Goal: Information Seeking & Learning: Check status

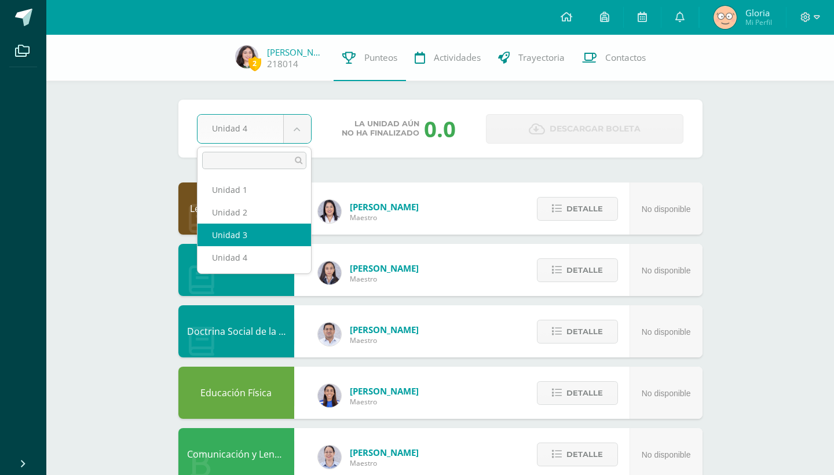
select select "Unidad 3"
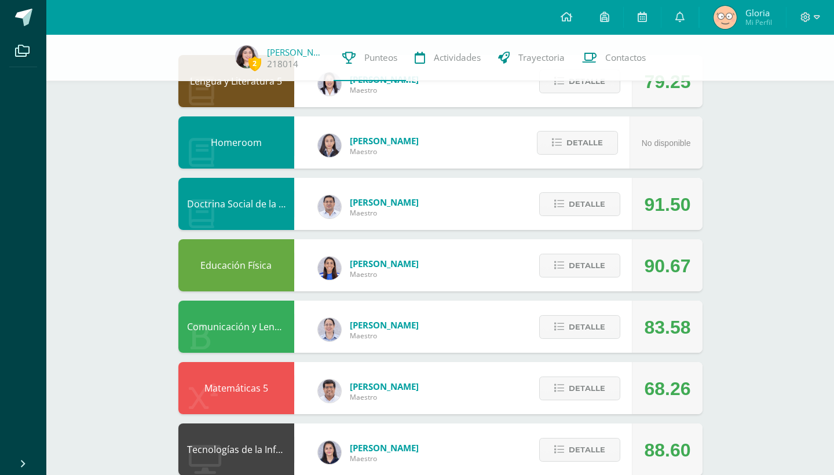
scroll to position [121, 0]
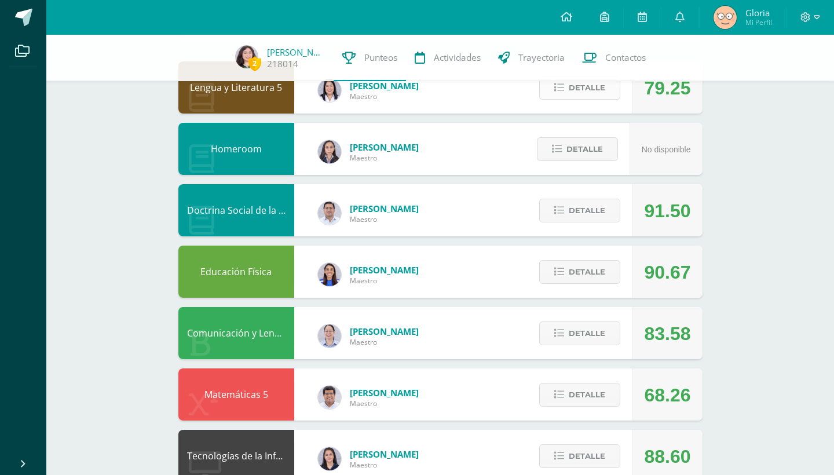
click at [615, 96] on button "Detalle" at bounding box center [579, 88] width 81 height 24
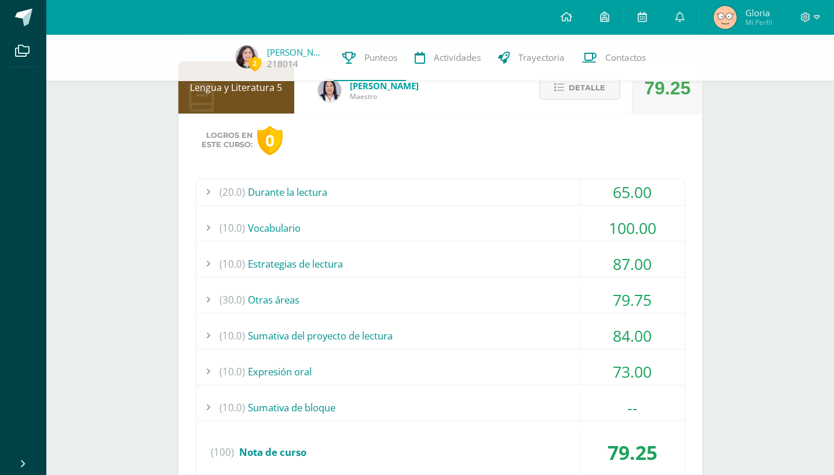
click at [608, 196] on div "65.00" at bounding box center [632, 192] width 104 height 26
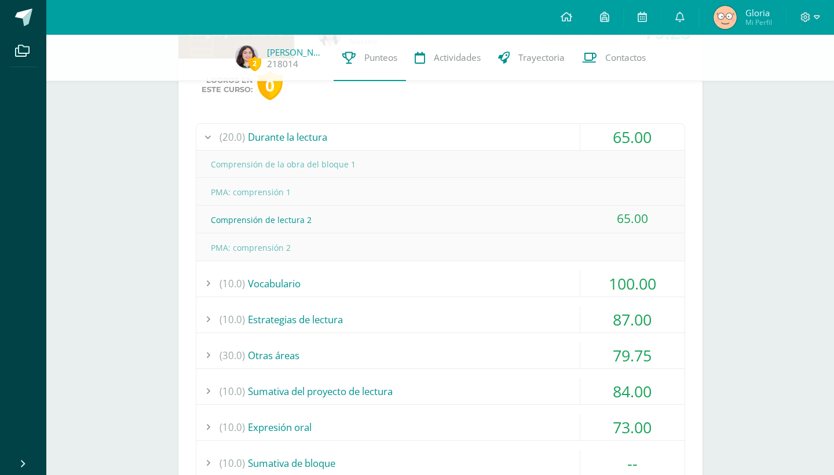
scroll to position [180, 0]
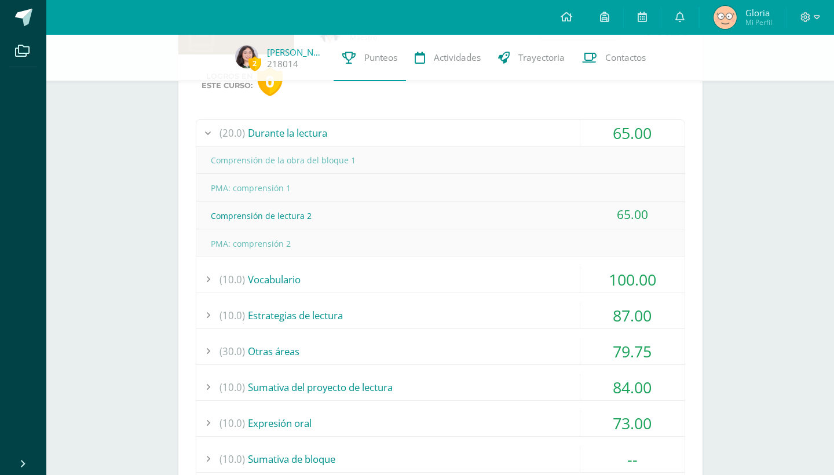
click at [609, 129] on div "65.00" at bounding box center [632, 133] width 104 height 26
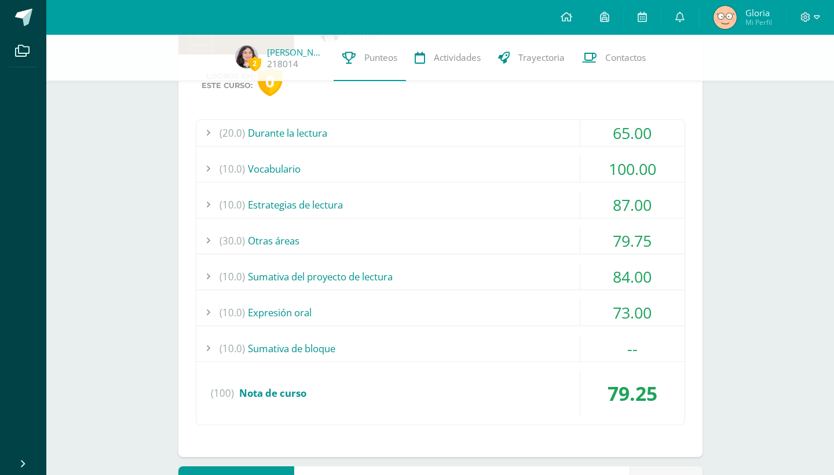
click at [596, 174] on div "100.00" at bounding box center [632, 169] width 104 height 26
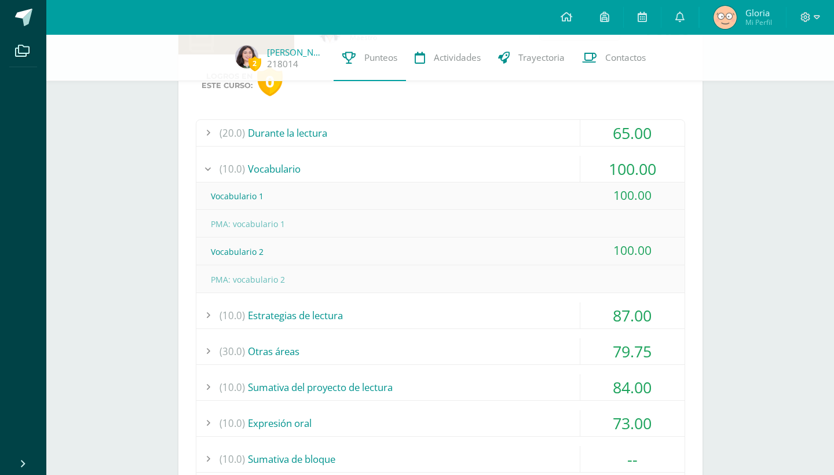
click at [596, 174] on div "100.00" at bounding box center [632, 169] width 104 height 26
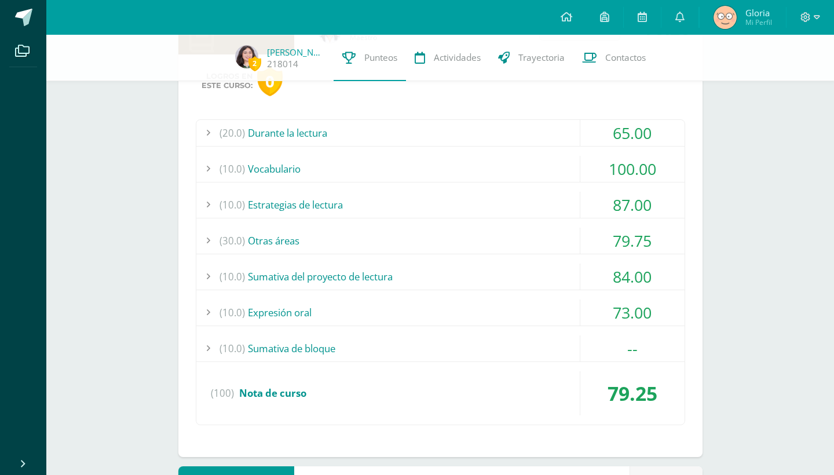
click at [604, 198] on div "87.00" at bounding box center [632, 205] width 104 height 26
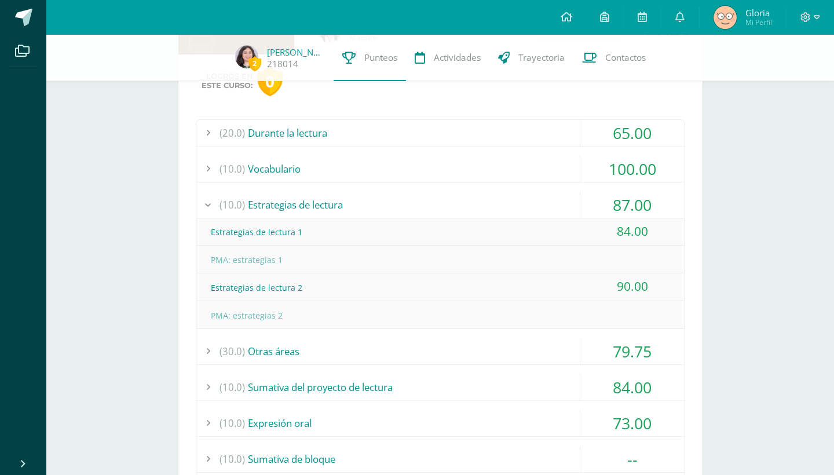
click at [604, 198] on div "87.00" at bounding box center [632, 205] width 104 height 26
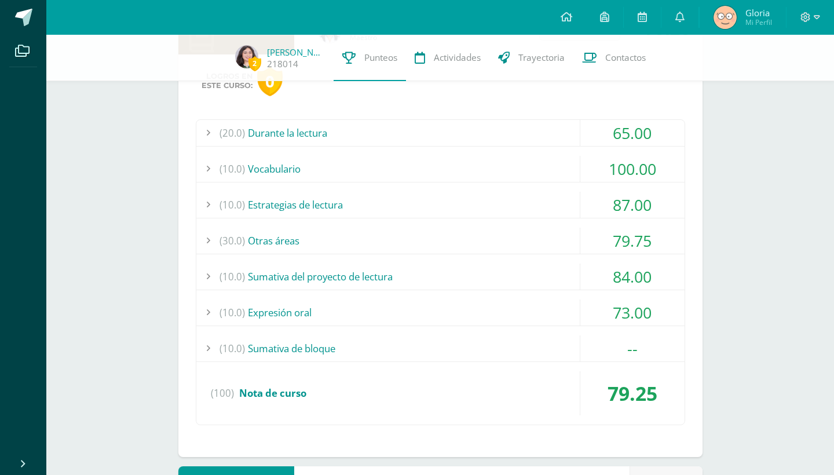
click at [618, 234] on div "79.75" at bounding box center [632, 241] width 104 height 26
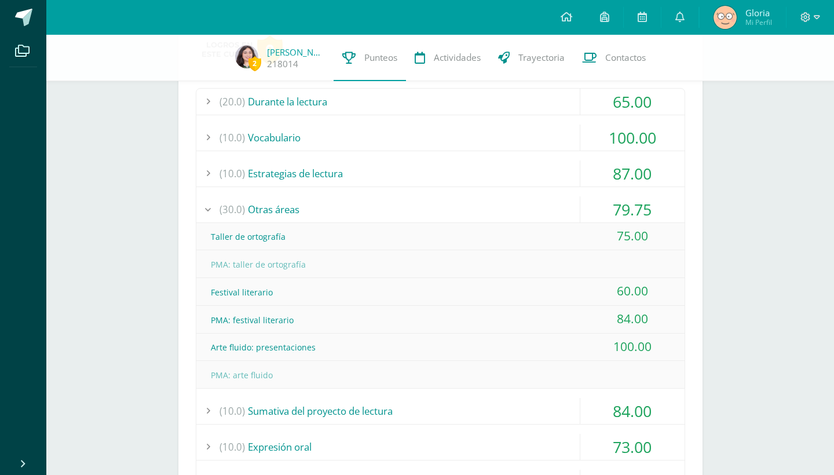
scroll to position [213, 0]
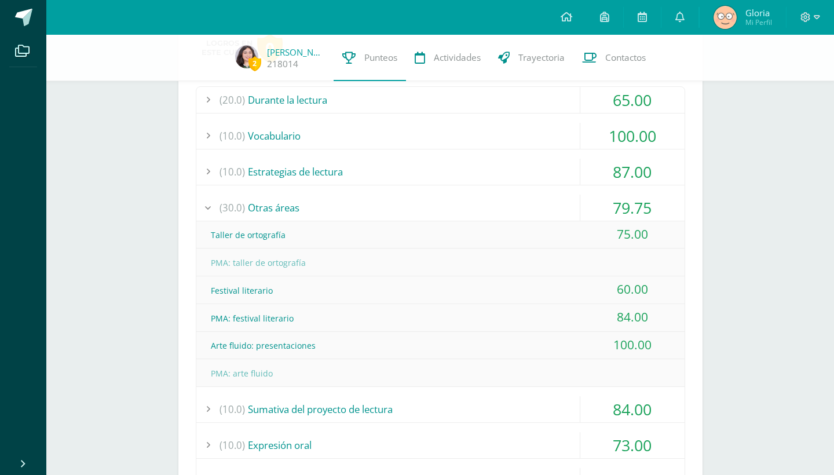
click at [621, 201] on div "79.75" at bounding box center [632, 208] width 104 height 26
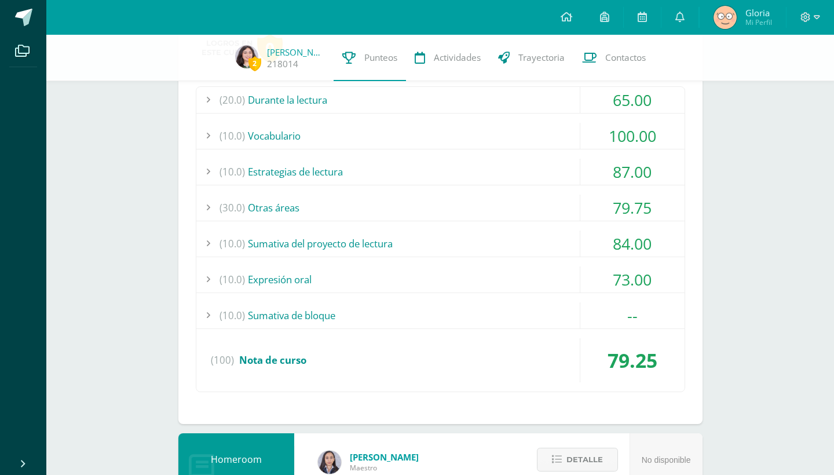
click at [621, 201] on div "79.75" at bounding box center [632, 208] width 104 height 26
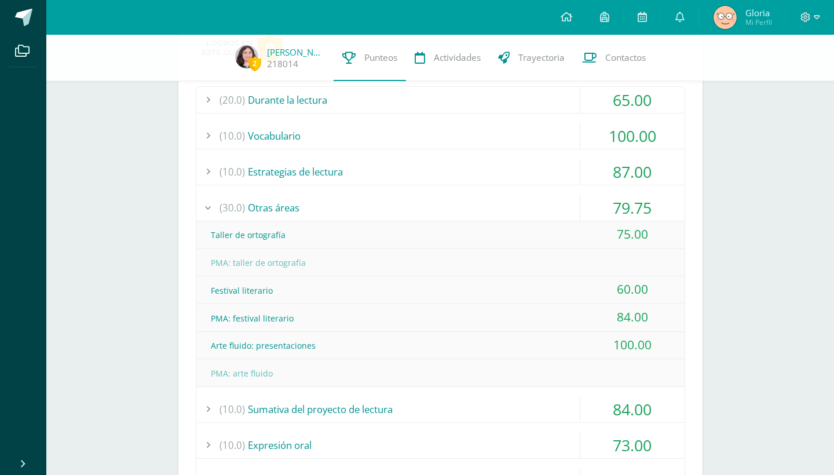
click at [621, 201] on div "79.75" at bounding box center [632, 208] width 104 height 26
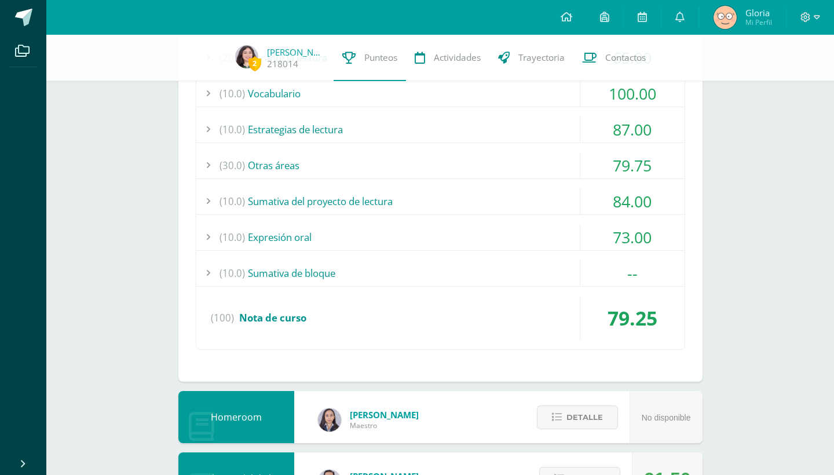
scroll to position [265, 0]
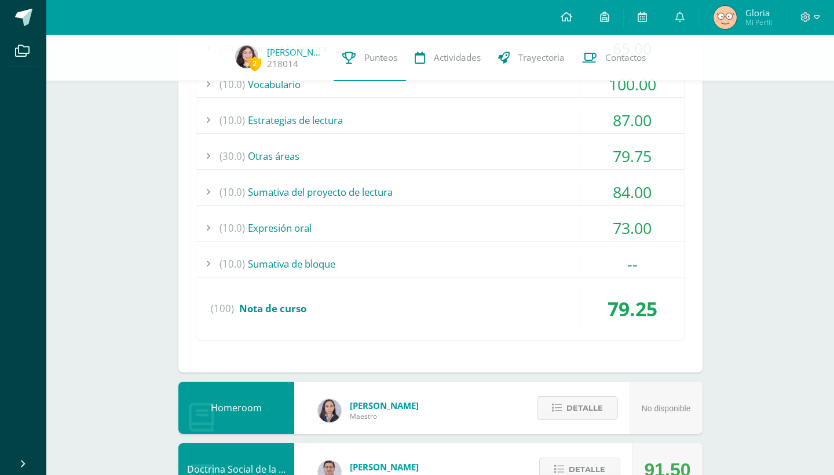
click at [621, 201] on div "84.00" at bounding box center [632, 192] width 104 height 26
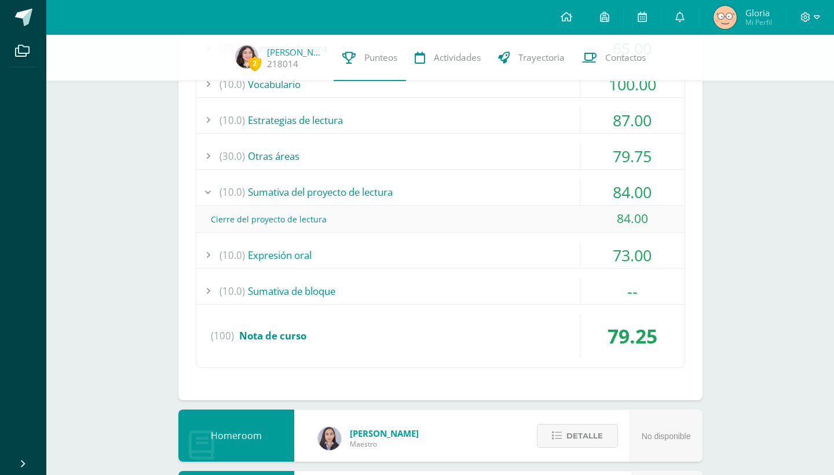
click at [621, 193] on div "84.00" at bounding box center [632, 192] width 104 height 26
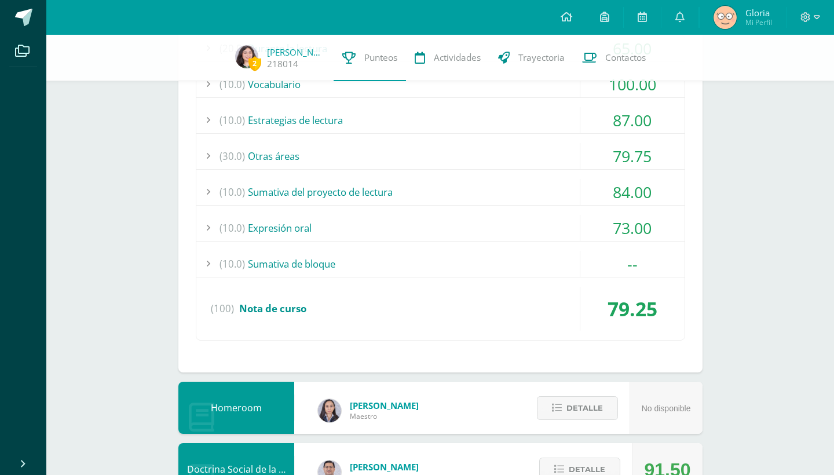
click at [611, 215] on div "73.00" at bounding box center [632, 228] width 104 height 26
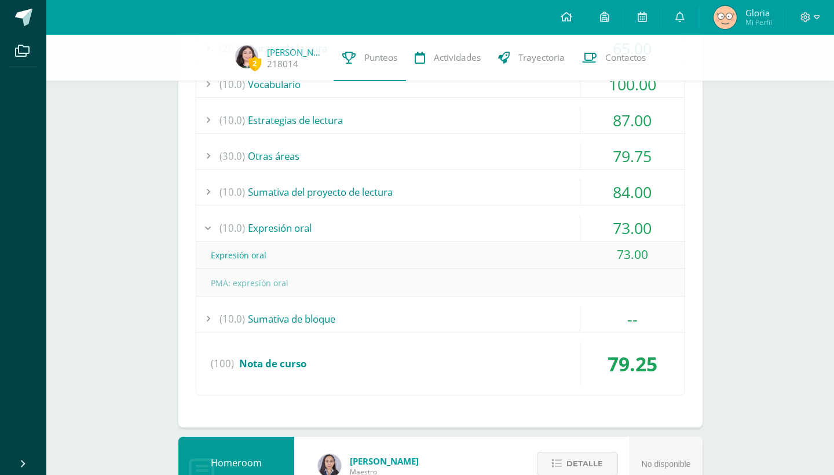
click at [611, 215] on div "73.00" at bounding box center [632, 228] width 104 height 26
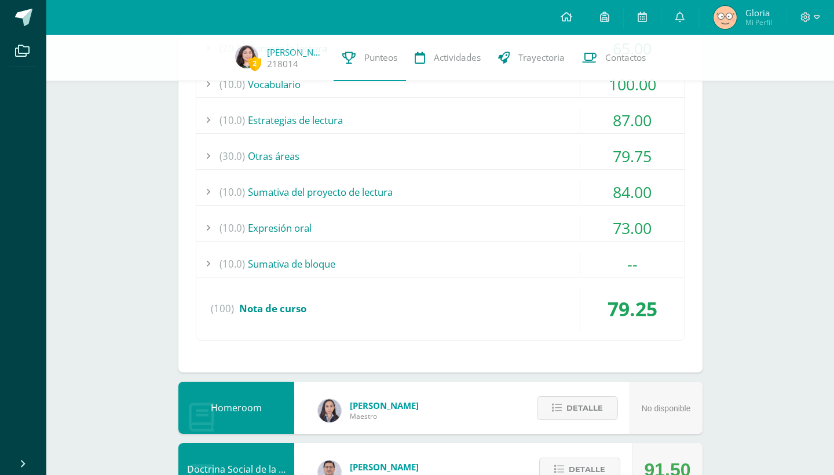
click at [613, 177] on div "(20.0) Durante la lectura 65.00 Comprensión de la obra del bloque 1" at bounding box center [440, 188] width 489 height 306
click at [613, 193] on div "84.00" at bounding box center [632, 192] width 104 height 26
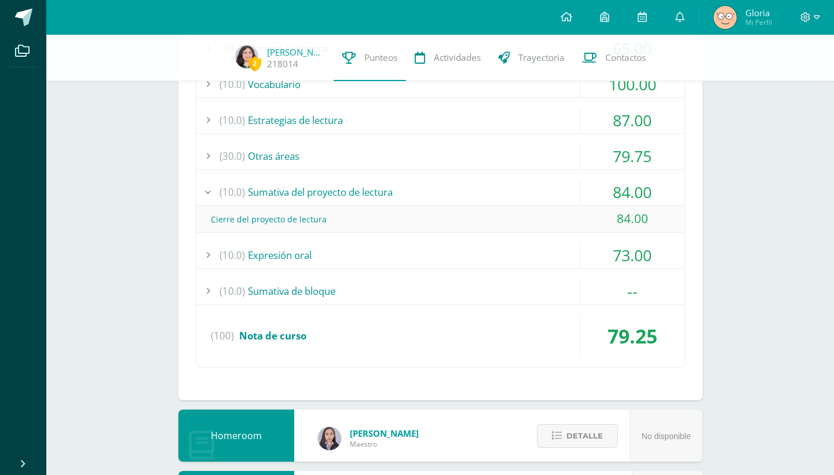
click at [613, 193] on div "84.00" at bounding box center [632, 192] width 104 height 26
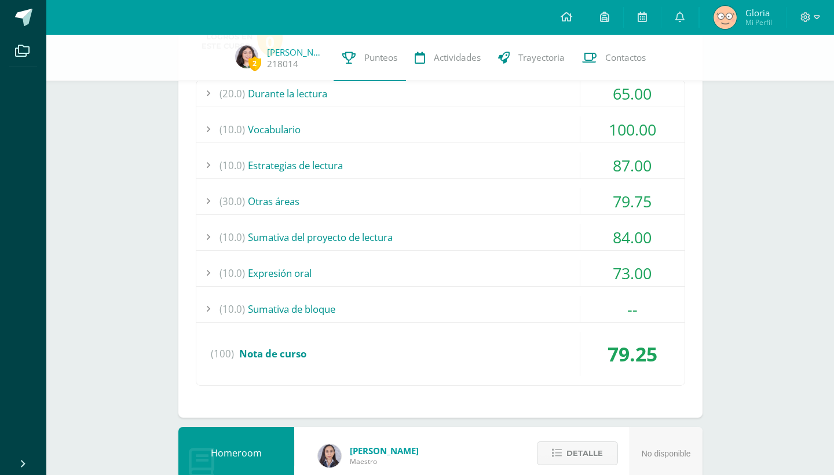
scroll to position [249, 0]
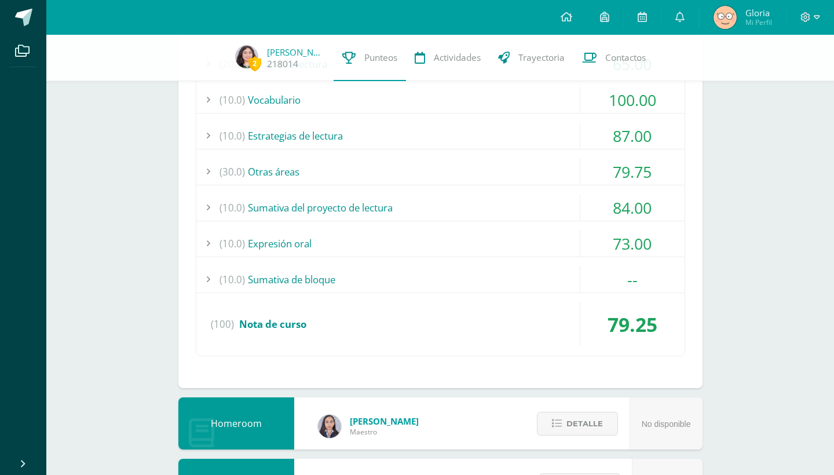
click at [611, 264] on div "(20.0) Durante la lectura 65.00 Comprensión de la obra del bloque 1" at bounding box center [440, 203] width 489 height 306
click at [489, 280] on div "(10.0) Sumativa de bloque" at bounding box center [440, 279] width 488 height 26
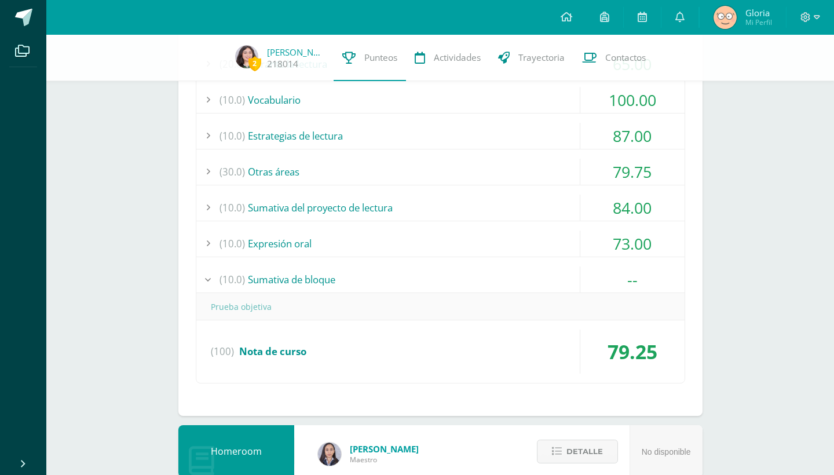
click at [489, 280] on div "(10.0) Sumativa de bloque" at bounding box center [440, 279] width 488 height 26
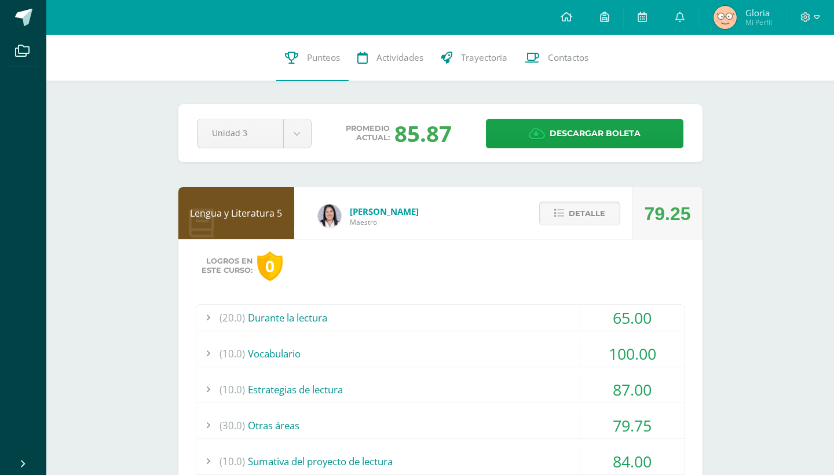
scroll to position [0, 0]
click at [569, 214] on span "Detalle" at bounding box center [587, 213] width 36 height 21
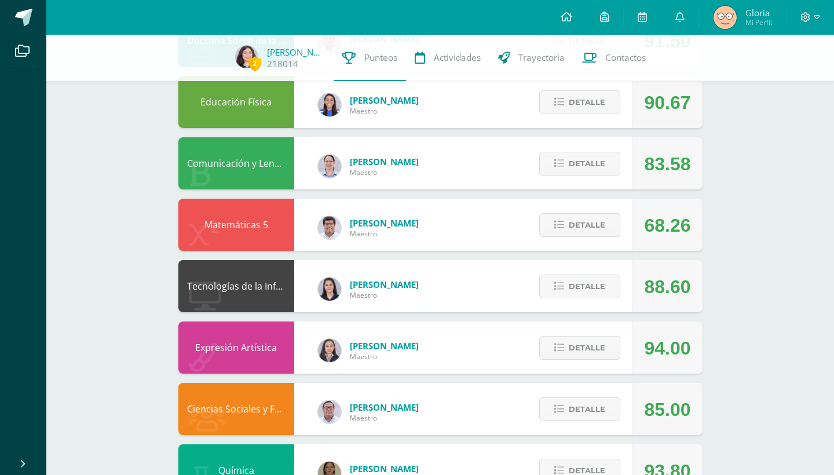
scroll to position [298, 0]
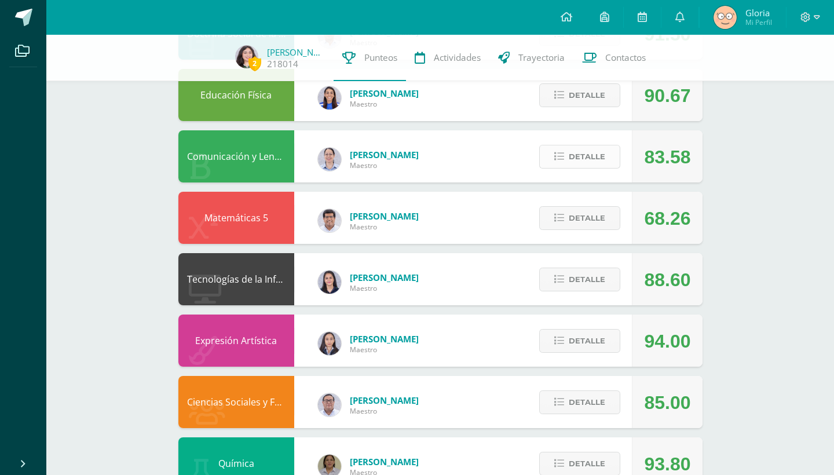
click at [578, 148] on span "Detalle" at bounding box center [587, 156] width 36 height 21
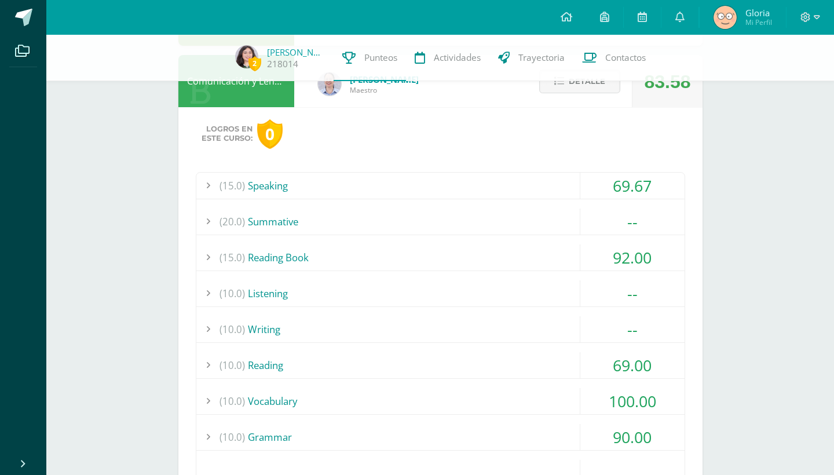
scroll to position [374, 0]
click at [497, 213] on div "(20.0) Summative" at bounding box center [440, 220] width 488 height 26
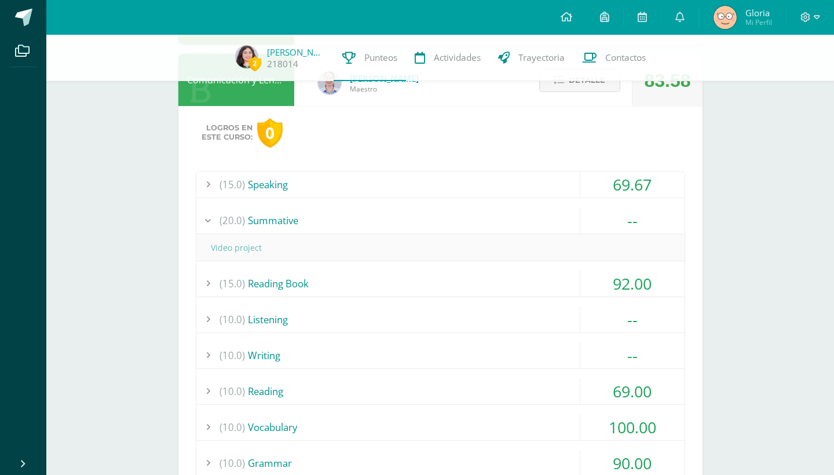
click at [497, 213] on div "(20.0) Summative" at bounding box center [440, 220] width 488 height 26
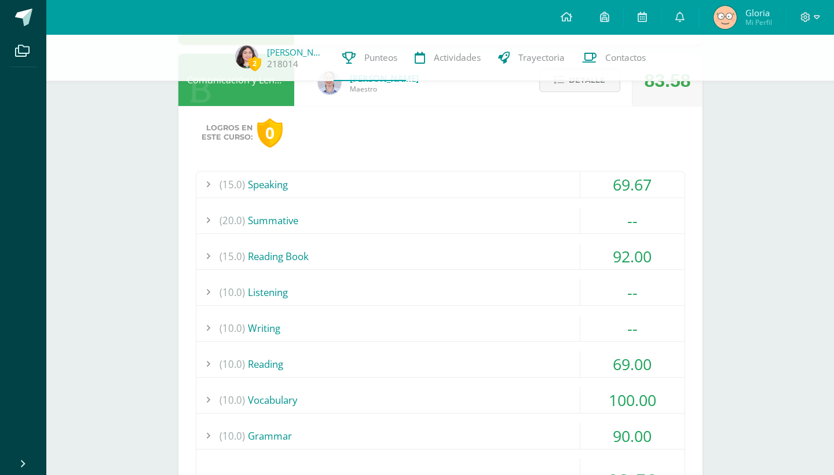
click at [498, 180] on div "(15.0) Speaking" at bounding box center [440, 184] width 488 height 26
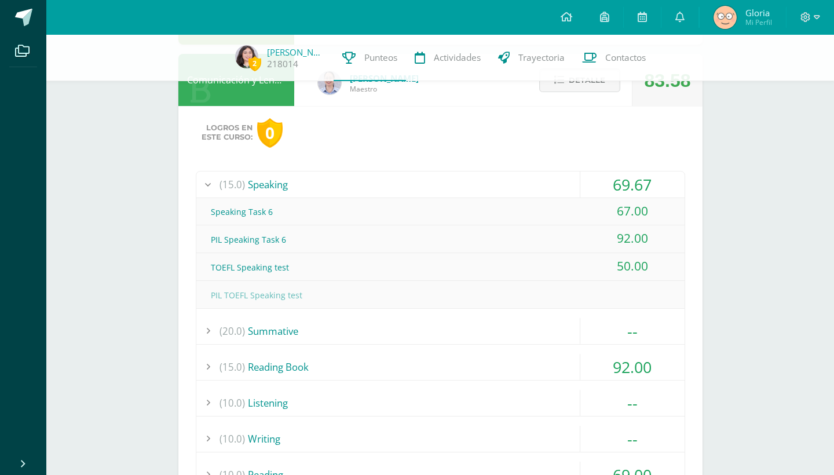
click at [498, 180] on div "(15.0) Speaking" at bounding box center [440, 184] width 488 height 26
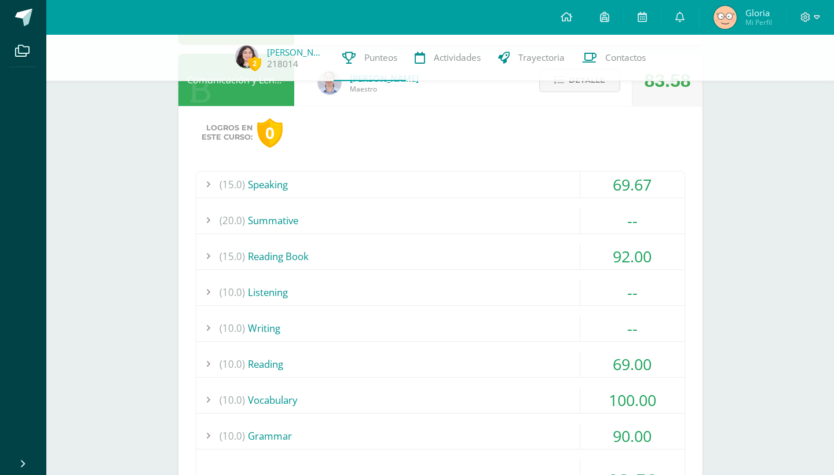
click at [498, 180] on div "(15.0) Speaking" at bounding box center [440, 184] width 488 height 26
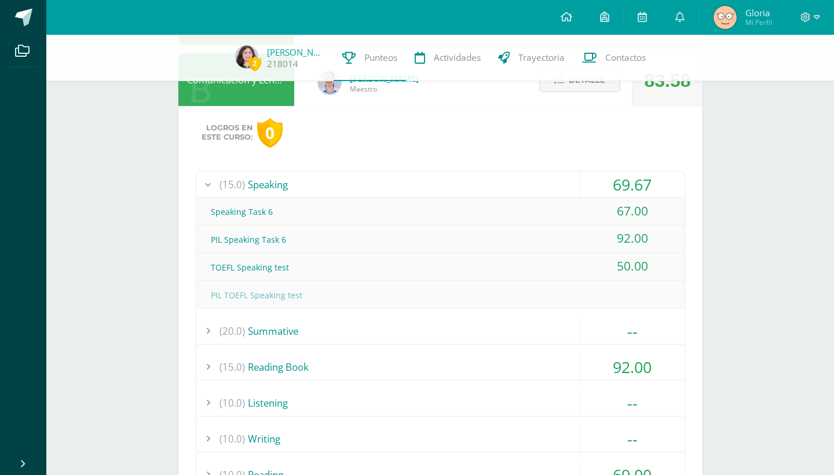
click at [498, 181] on div "(15.0) Speaking" at bounding box center [440, 184] width 488 height 26
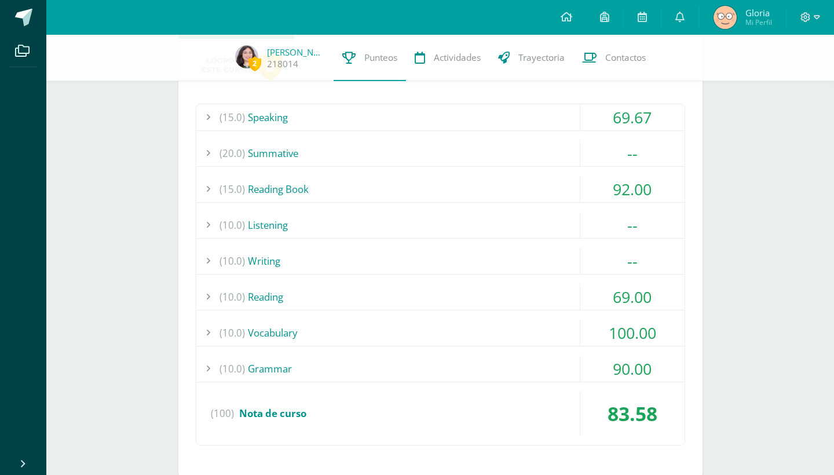
scroll to position [444, 0]
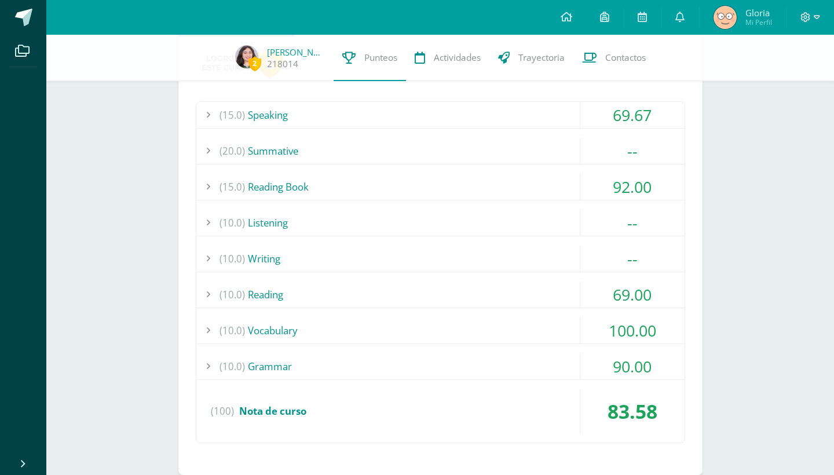
click at [498, 181] on div "(15.0) Reading Book" at bounding box center [440, 187] width 488 height 26
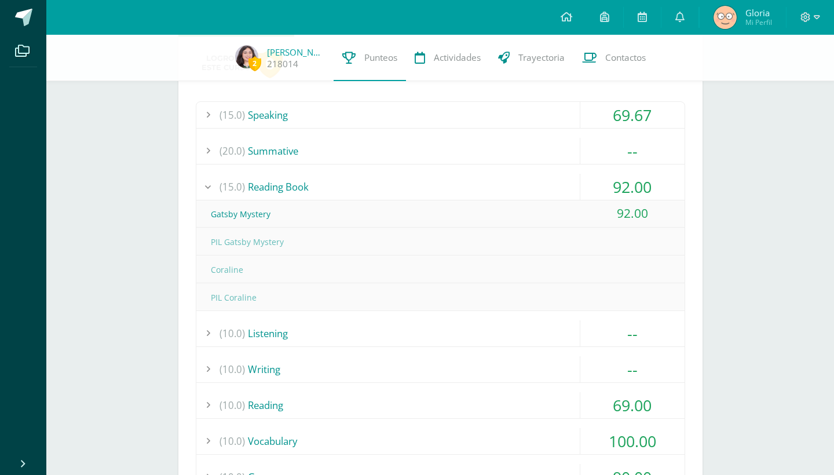
click at [498, 181] on div "(15.0) Reading Book" at bounding box center [440, 187] width 488 height 26
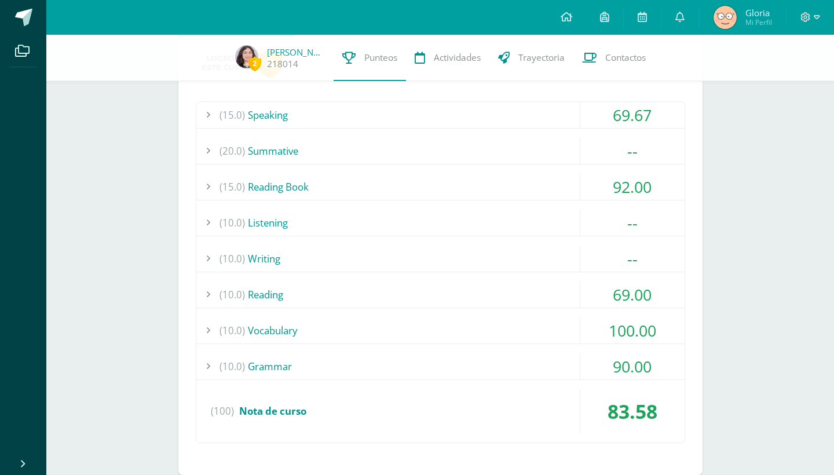
click at [498, 159] on div "(20.0) Summative" at bounding box center [440, 151] width 488 height 26
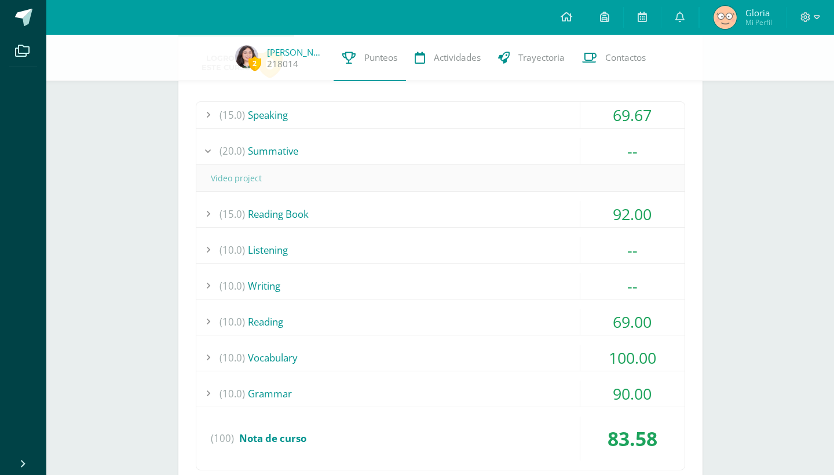
click at [498, 159] on div "(20.0) Summative" at bounding box center [440, 151] width 488 height 26
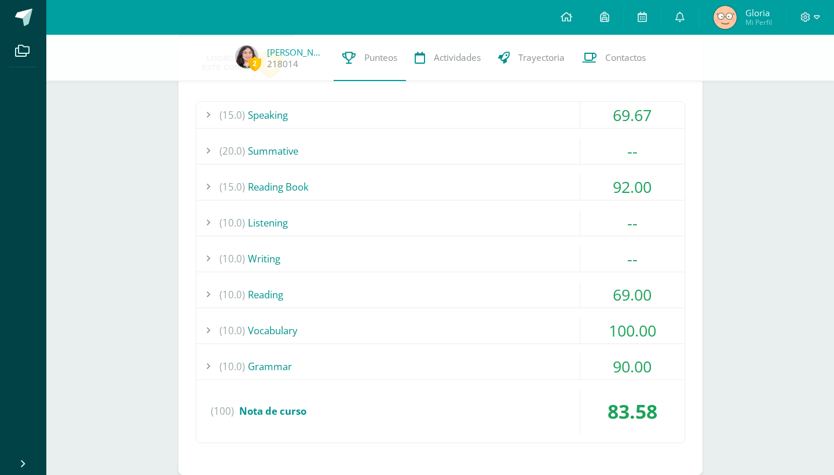
click at [479, 225] on div "(10.0) Listening" at bounding box center [440, 223] width 488 height 26
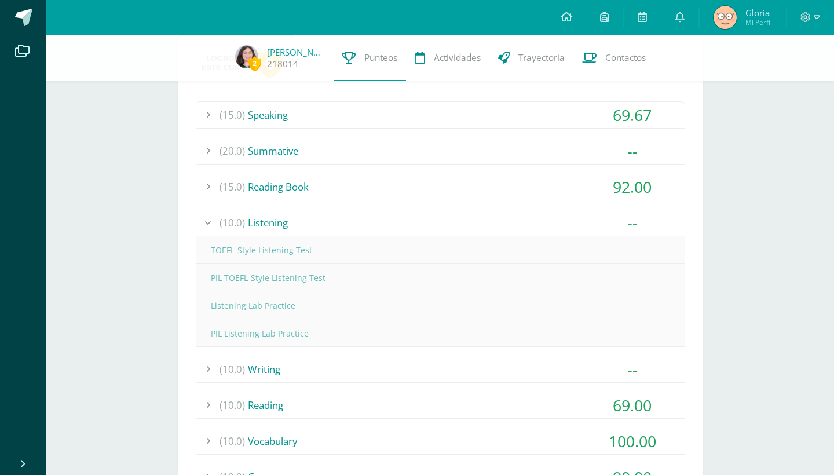
click at [478, 226] on div "(10.0) Listening" at bounding box center [440, 223] width 488 height 26
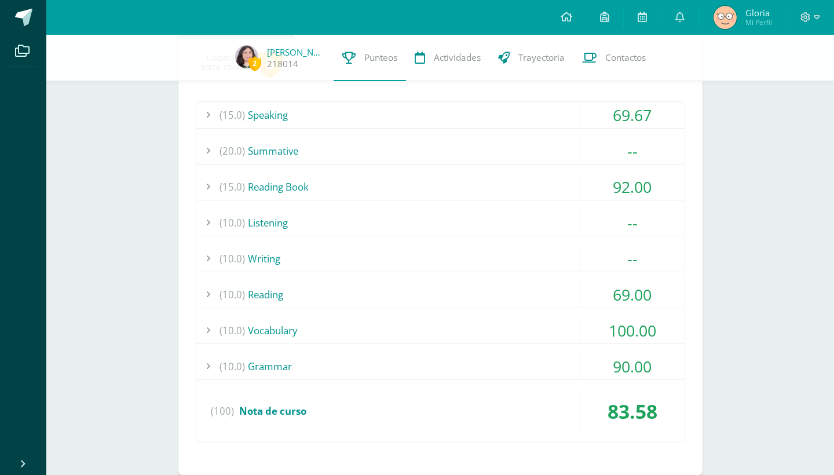
click at [469, 267] on div "(10.0) Writing" at bounding box center [440, 259] width 488 height 26
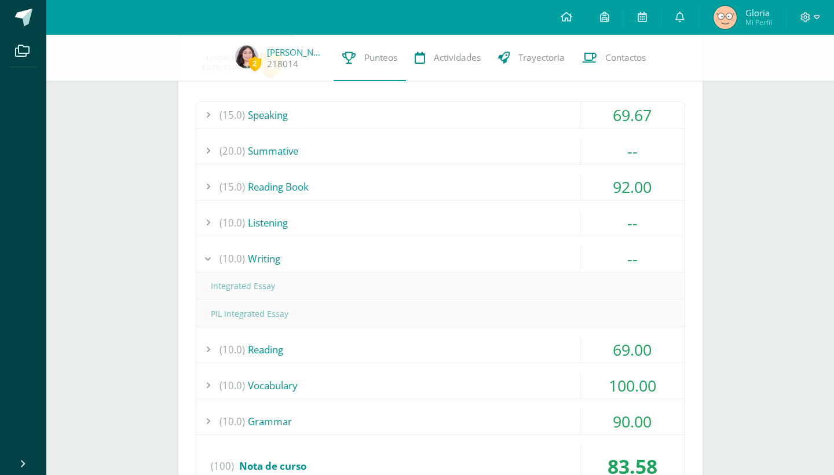
click at [469, 266] on div "(10.0) Writing" at bounding box center [440, 259] width 488 height 26
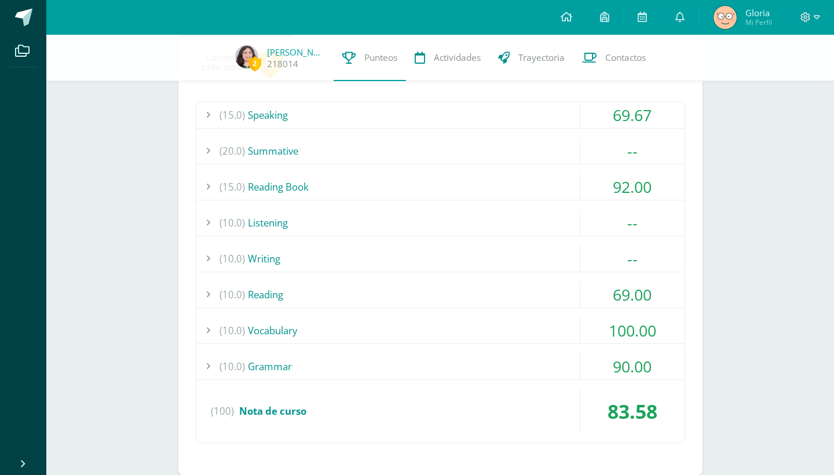
click at [444, 295] on div "(10.0) [GEOGRAPHIC_DATA]" at bounding box center [440, 295] width 488 height 26
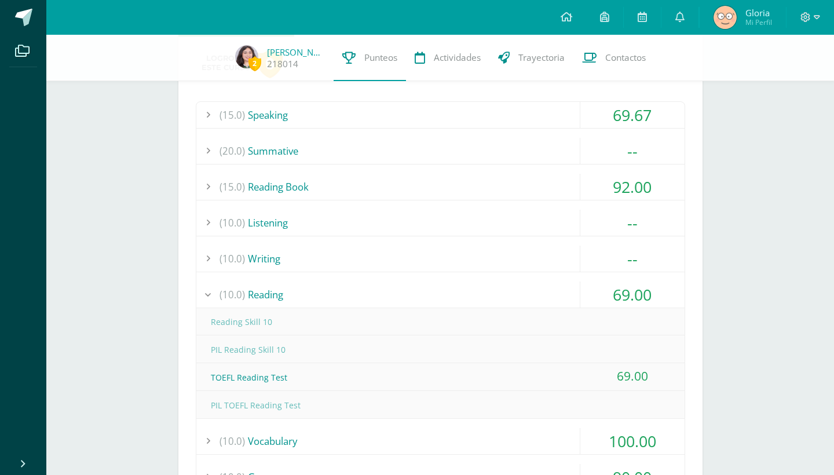
click at [444, 295] on div "(10.0) [GEOGRAPHIC_DATA]" at bounding box center [440, 295] width 488 height 26
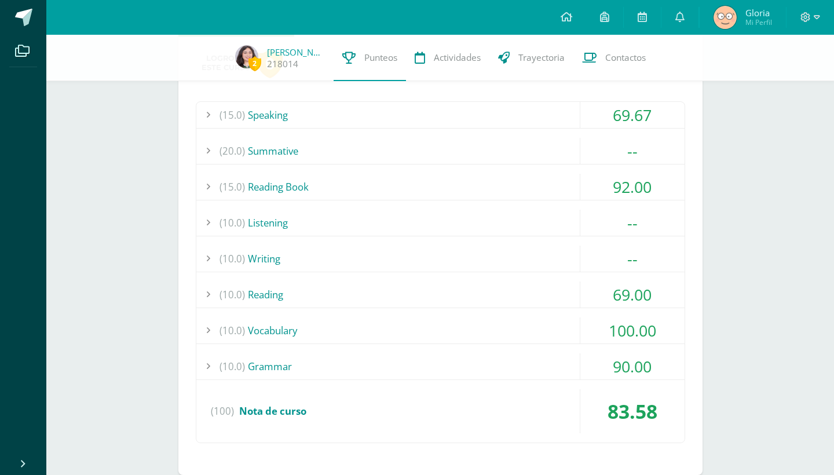
scroll to position [490, 0]
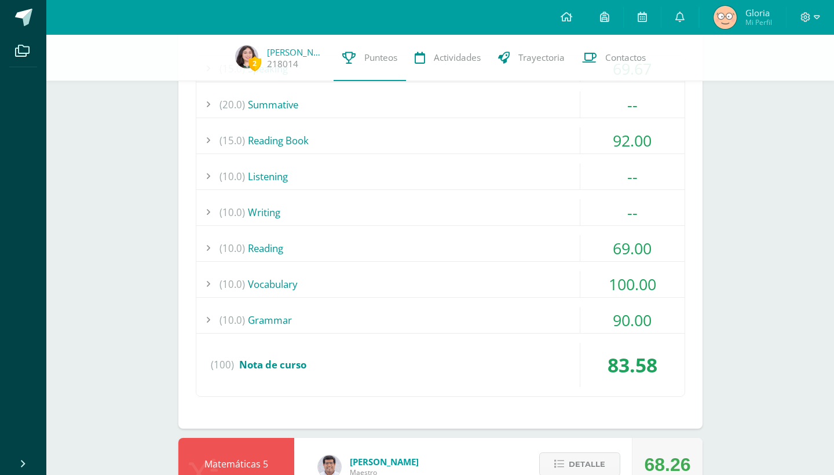
click at [444, 283] on div "(10.0) Vocabulary" at bounding box center [440, 284] width 488 height 26
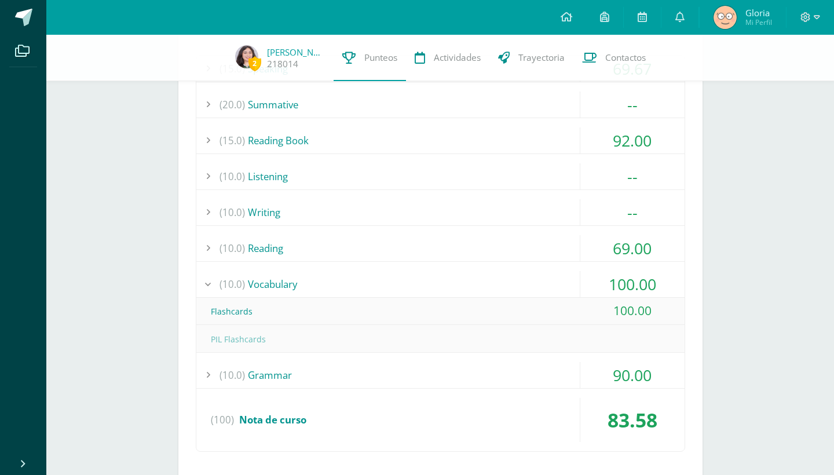
click at [444, 283] on div "(10.0) Vocabulary" at bounding box center [440, 284] width 488 height 26
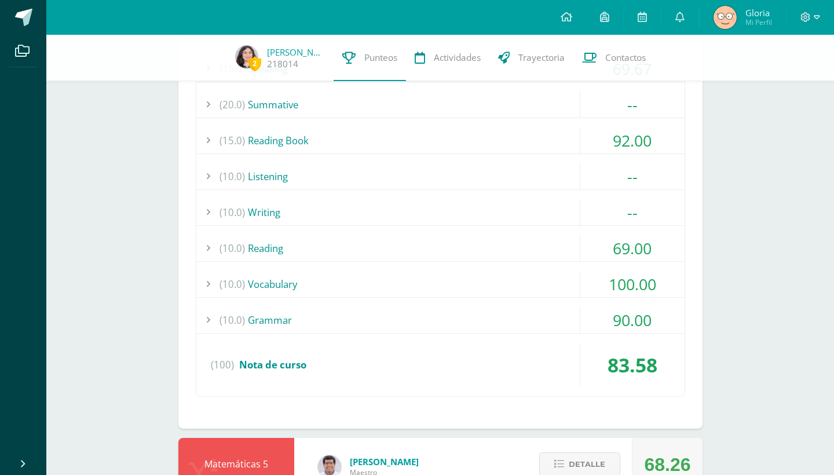
click at [440, 330] on div "(10.0) Grammar" at bounding box center [440, 320] width 488 height 26
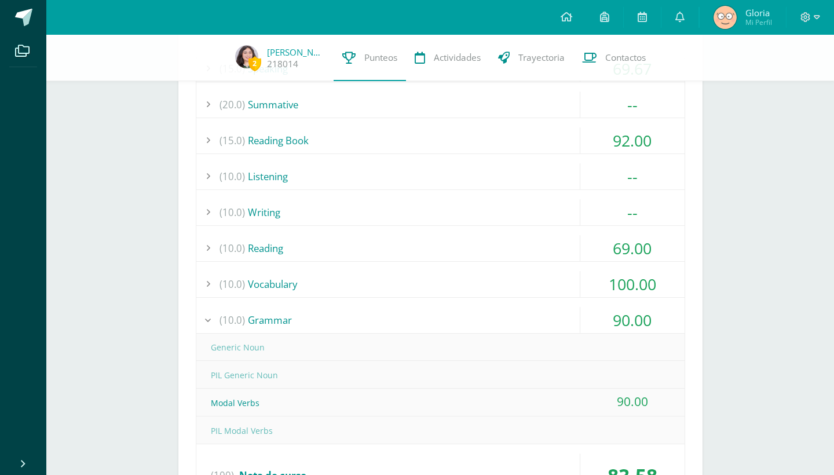
click at [440, 321] on div "(10.0) Grammar" at bounding box center [440, 320] width 488 height 26
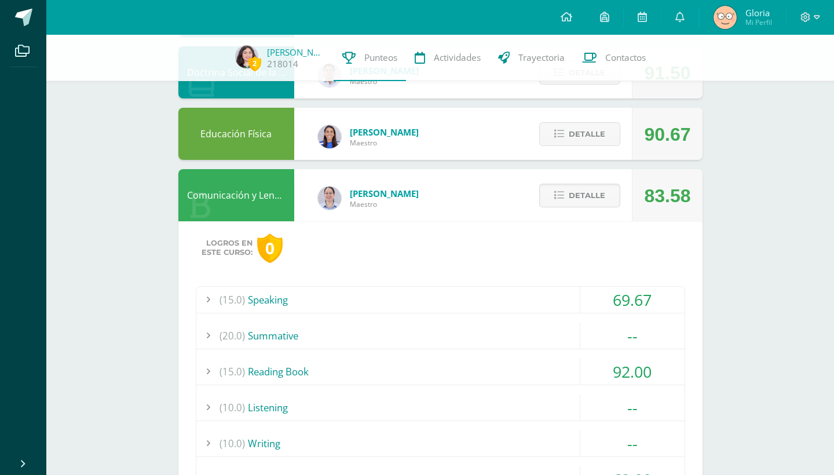
scroll to position [265, 0]
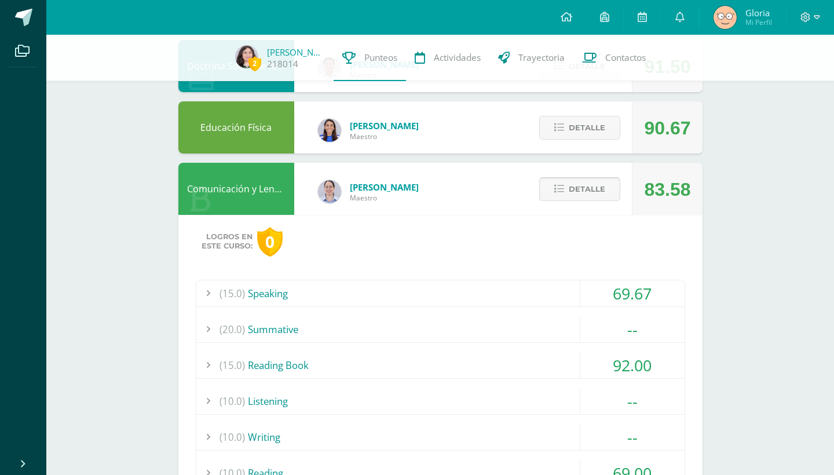
click at [590, 192] on span "Detalle" at bounding box center [587, 188] width 36 height 21
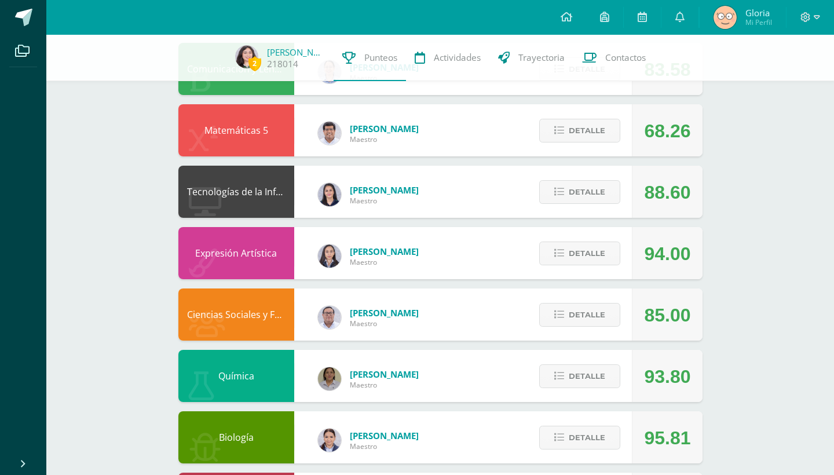
scroll to position [394, 0]
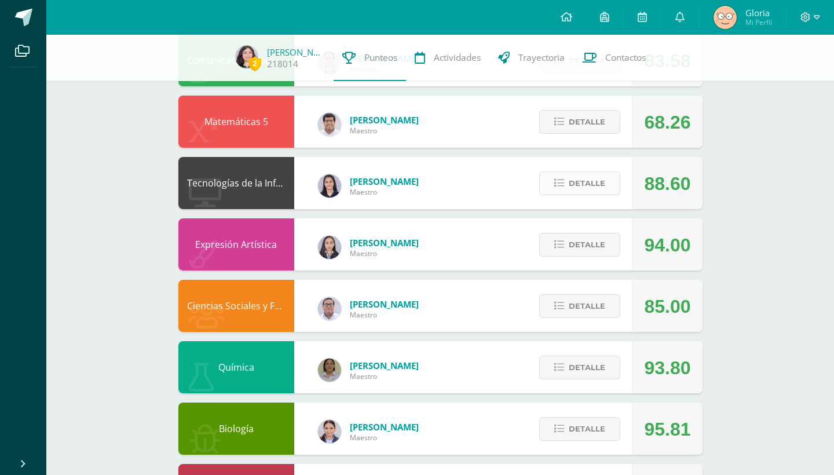
click at [582, 179] on span "Detalle" at bounding box center [587, 183] width 36 height 21
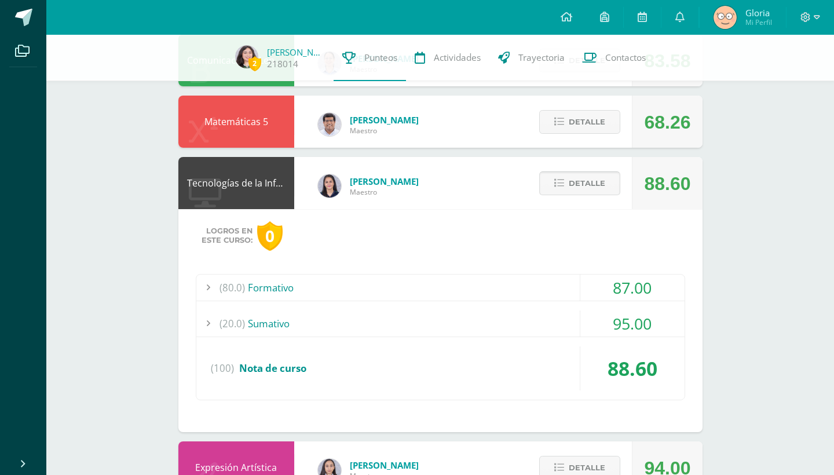
click at [582, 179] on span "Detalle" at bounding box center [587, 183] width 36 height 21
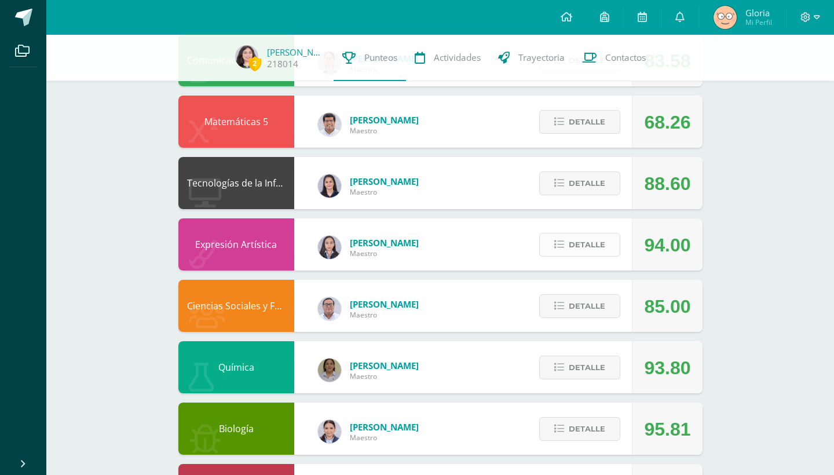
click at [591, 244] on span "Detalle" at bounding box center [587, 244] width 36 height 21
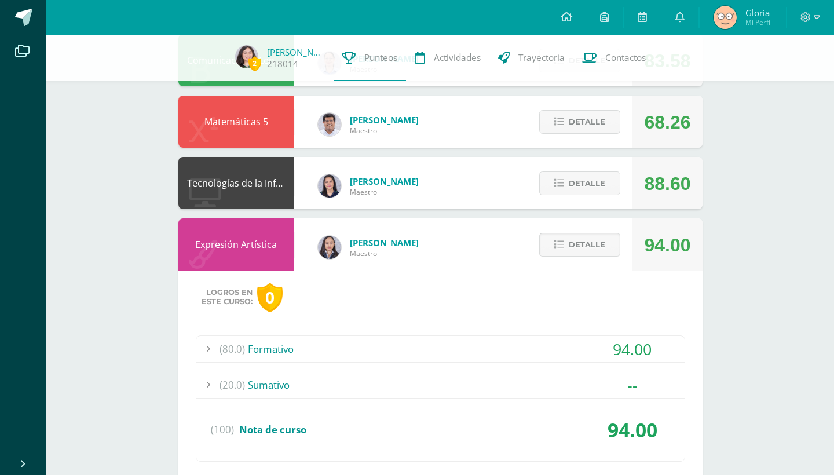
click at [591, 244] on span "Detalle" at bounding box center [587, 244] width 36 height 21
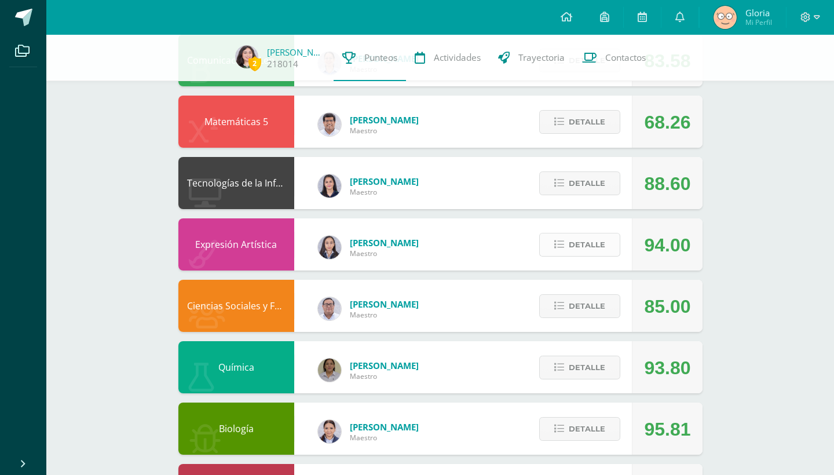
scroll to position [520, 0]
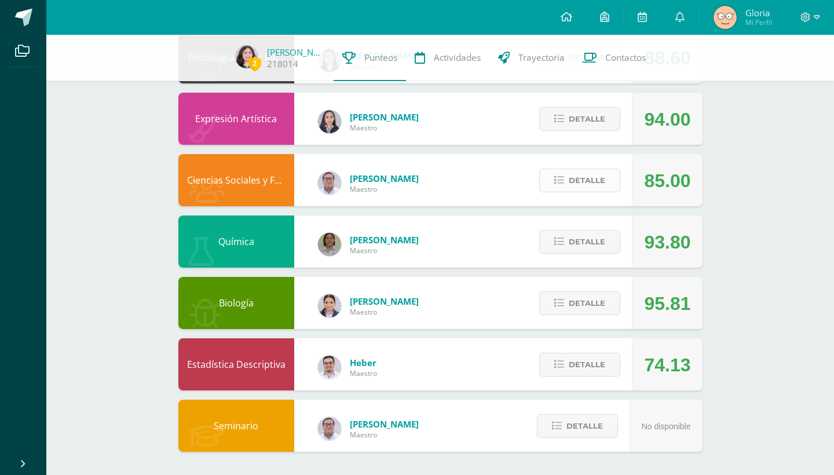
click at [592, 174] on span "Detalle" at bounding box center [587, 180] width 36 height 21
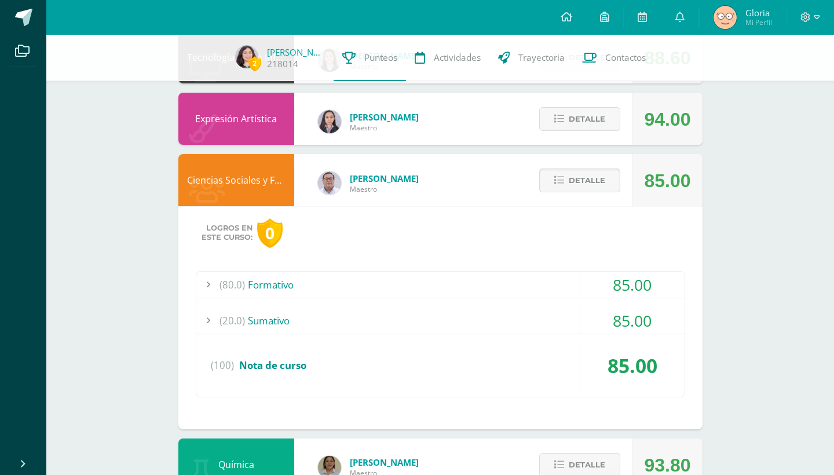
click at [592, 174] on span "Detalle" at bounding box center [587, 180] width 36 height 21
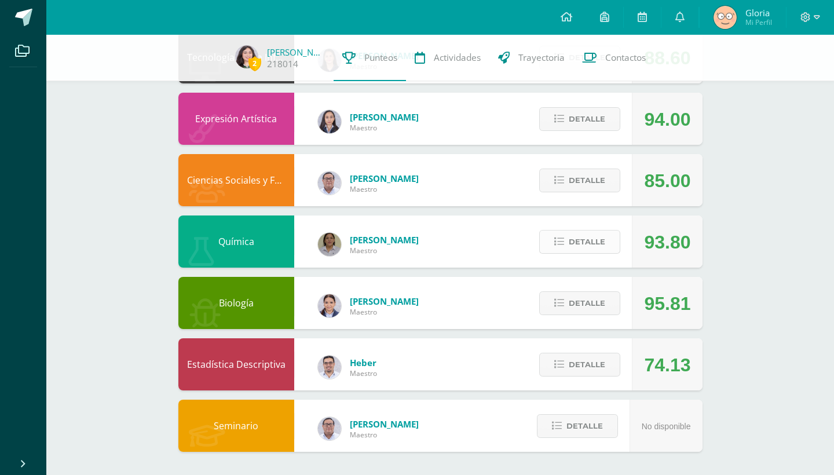
click at [579, 230] on button "Detalle" at bounding box center [579, 242] width 81 height 24
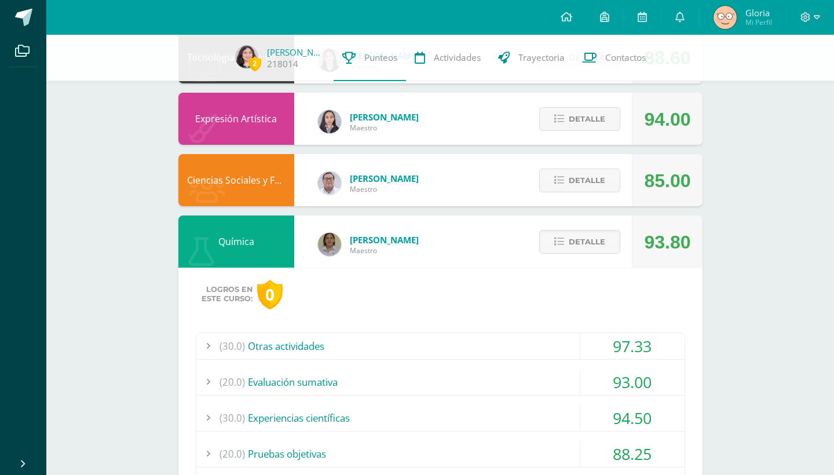
scroll to position [642, 0]
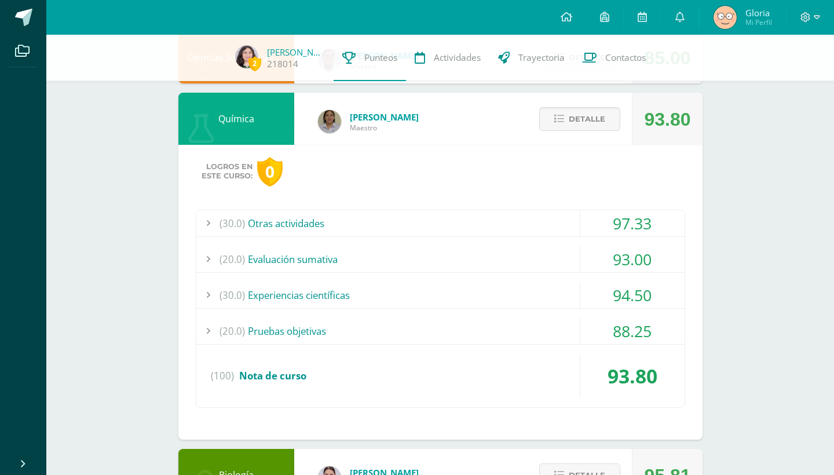
click at [572, 267] on div "(20.0) Evaluación sumativa" at bounding box center [440, 259] width 488 height 26
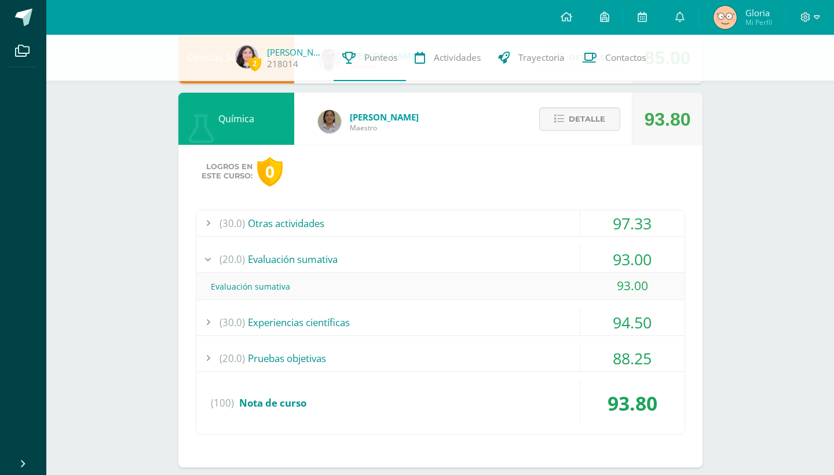
click at [572, 267] on div "(20.0) Evaluación sumativa" at bounding box center [440, 259] width 488 height 26
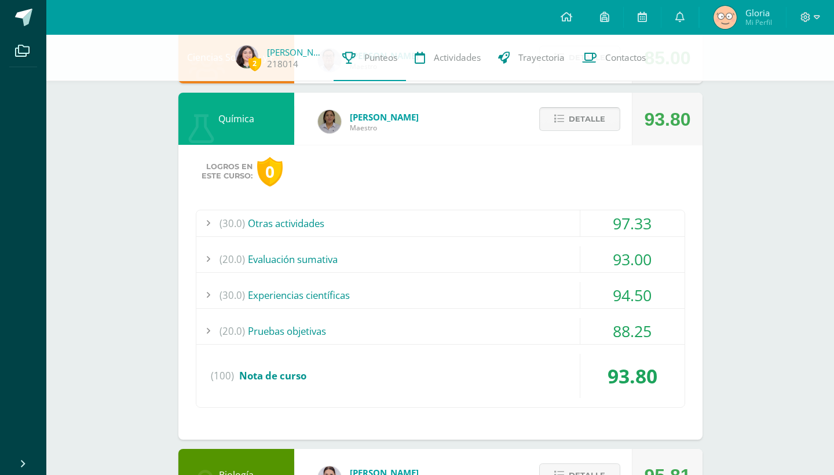
click at [592, 119] on span "Detalle" at bounding box center [587, 118] width 36 height 21
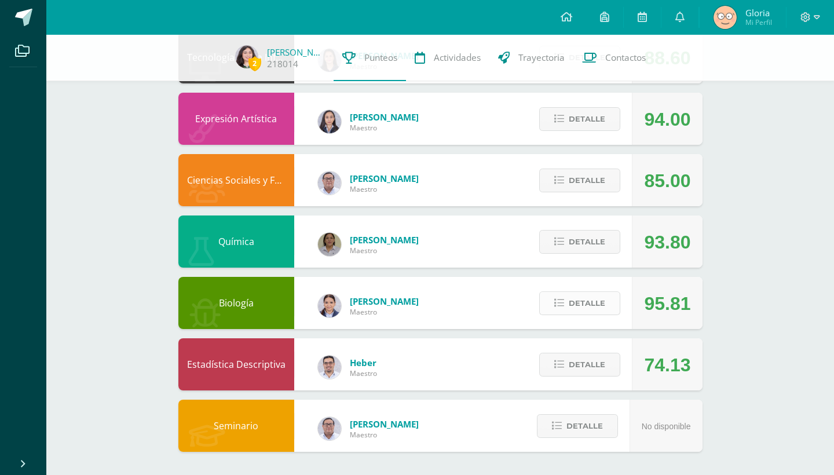
scroll to position [520, 0]
click at [558, 306] on icon at bounding box center [559, 303] width 10 height 10
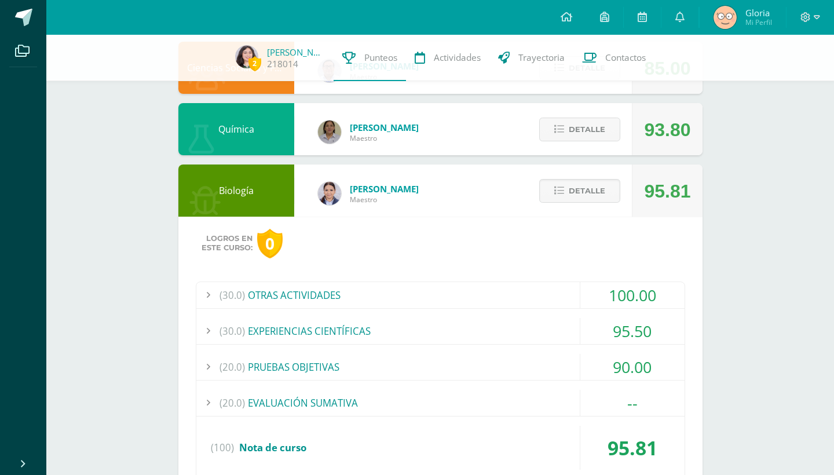
scroll to position [697, 0]
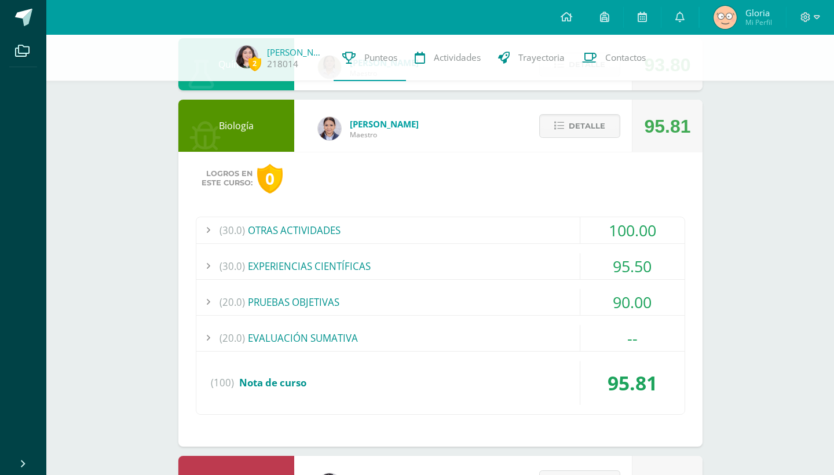
click at [414, 228] on div "(30.0) OTRAS ACTIVIDADES" at bounding box center [440, 230] width 488 height 26
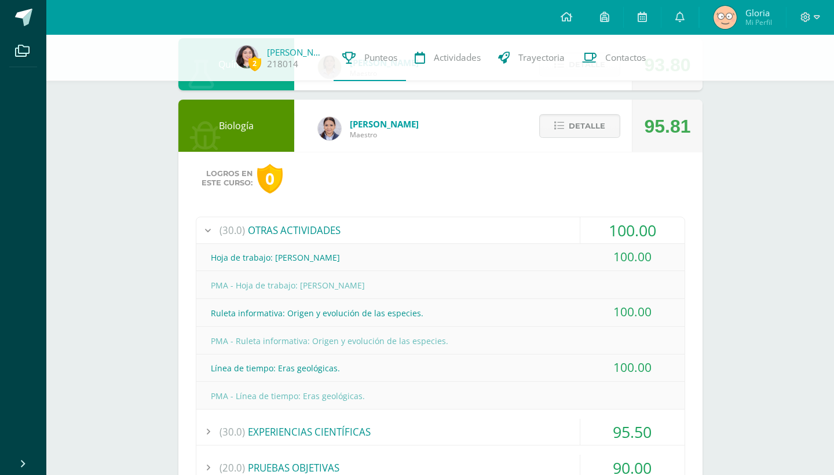
click at [414, 228] on div "(30.0) OTRAS ACTIVIDADES" at bounding box center [440, 230] width 488 height 26
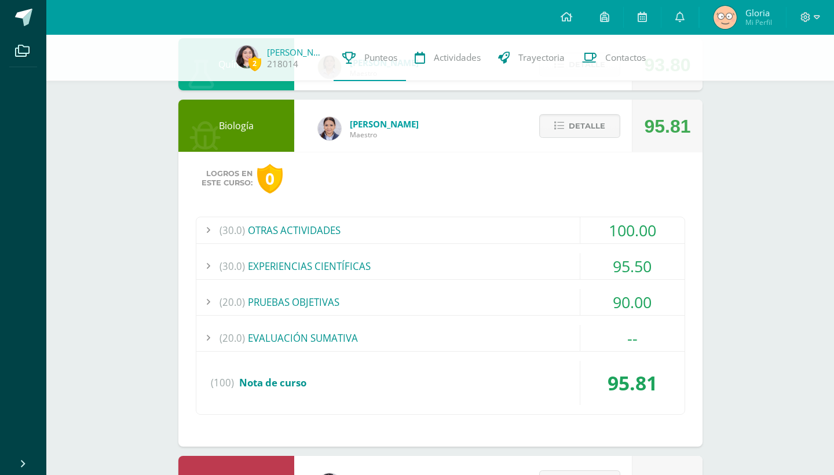
click at [412, 268] on div "(30.0) EXPERIENCIAS CIENTÍFICAS" at bounding box center [440, 266] width 488 height 26
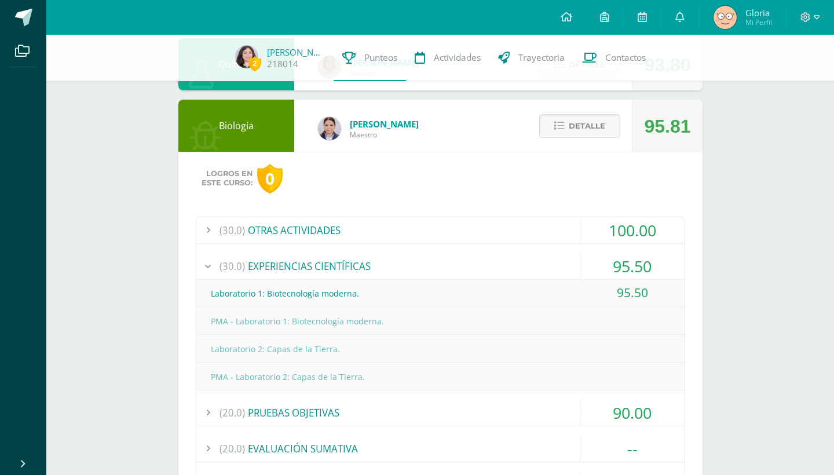
click at [626, 283] on div "95.50" at bounding box center [632, 293] width 104 height 26
click at [604, 259] on div "95.50" at bounding box center [632, 266] width 104 height 26
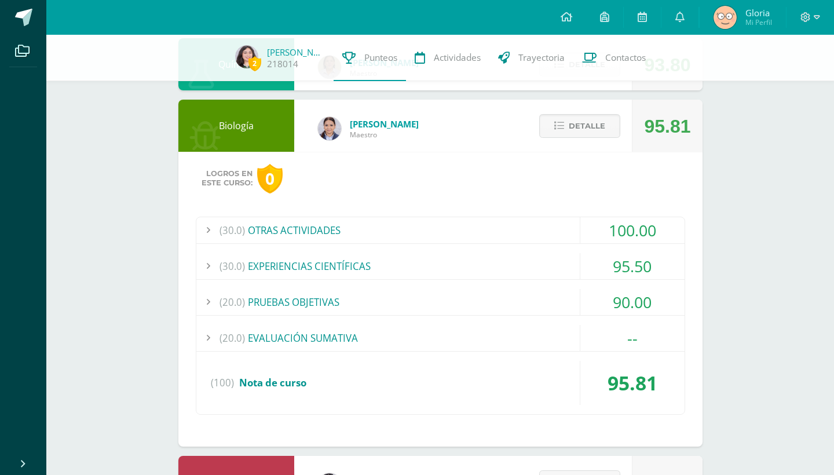
click at [455, 309] on div "(20.0) PRUEBAS OBJETIVAS" at bounding box center [440, 302] width 488 height 26
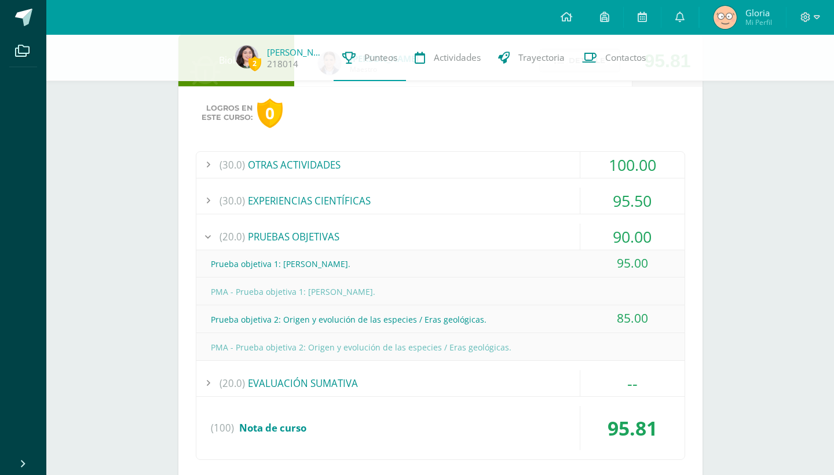
scroll to position [763, 0]
click at [337, 233] on div "(20.0) PRUEBAS OBJETIVAS" at bounding box center [440, 236] width 488 height 26
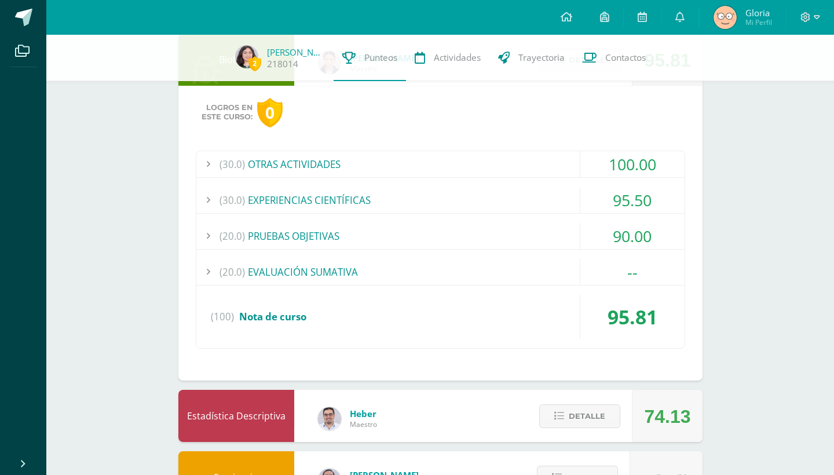
click at [309, 275] on div "(20.0) EVALUACIÓN SUMATIVA" at bounding box center [440, 272] width 488 height 26
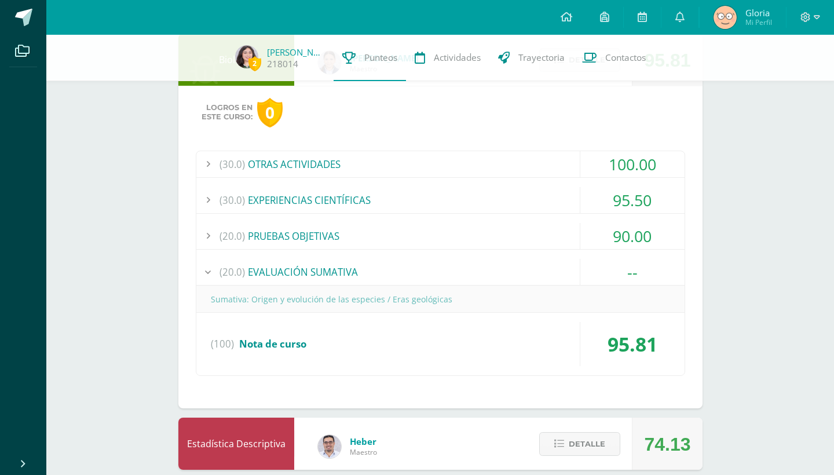
click at [309, 275] on div "(20.0) EVALUACIÓN SUMATIVA" at bounding box center [440, 272] width 488 height 26
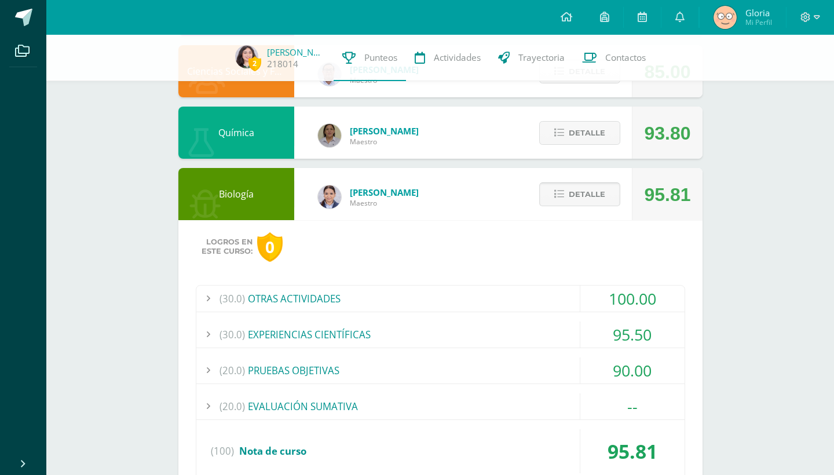
click at [583, 203] on span "Detalle" at bounding box center [587, 194] width 36 height 21
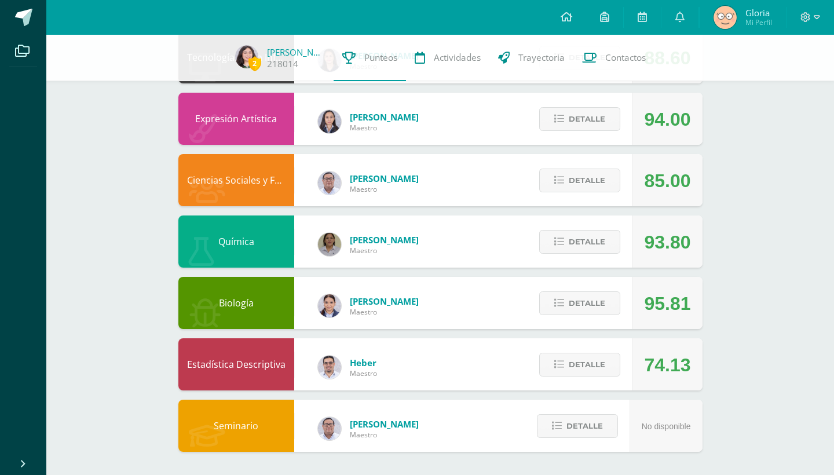
scroll to position [520, 0]
click at [582, 359] on span "Detalle" at bounding box center [587, 364] width 36 height 21
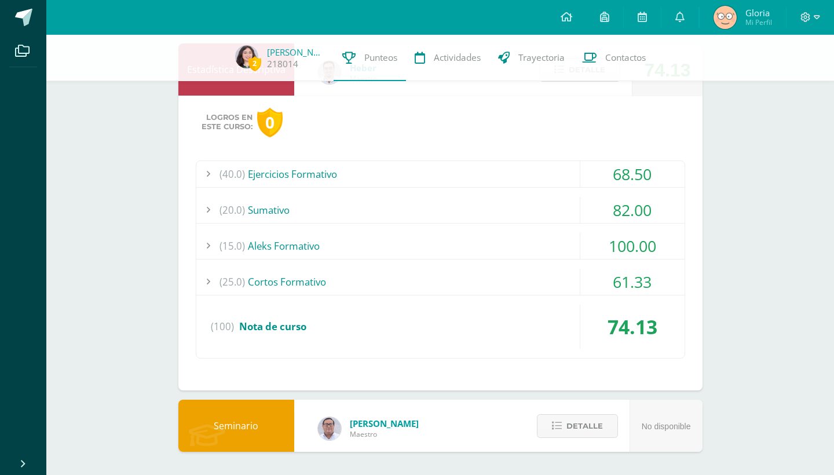
scroll to position [814, 0]
click at [430, 198] on div "(20.0) [GEOGRAPHIC_DATA]" at bounding box center [440, 210] width 488 height 26
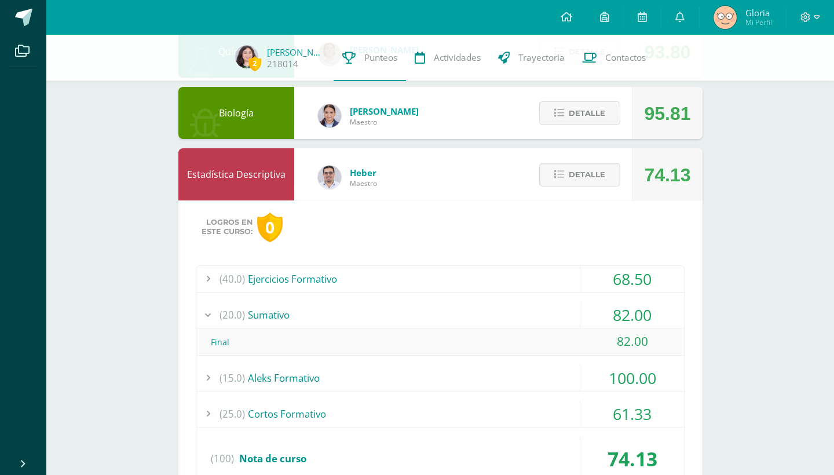
scroll to position [610, 0]
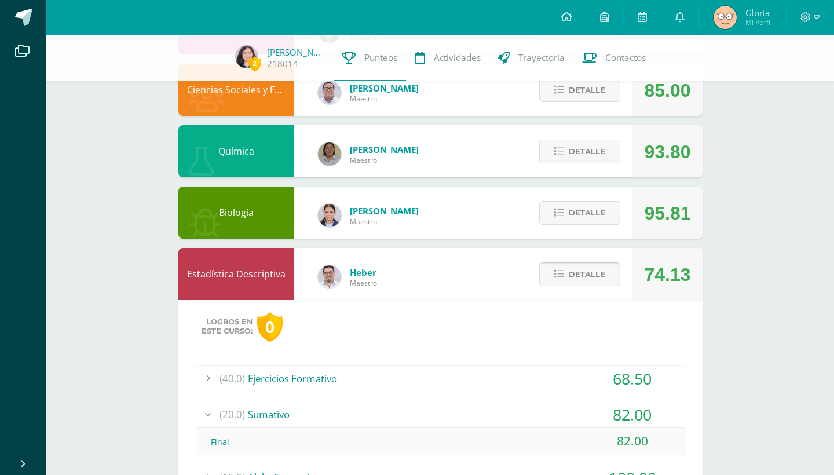
click at [550, 275] on button "Detalle" at bounding box center [579, 274] width 81 height 24
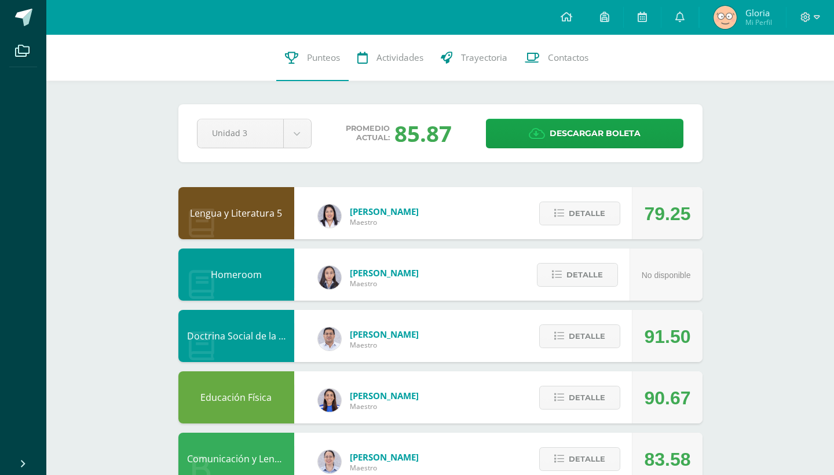
scroll to position [0, 0]
